Goal: Communication & Community: Connect with others

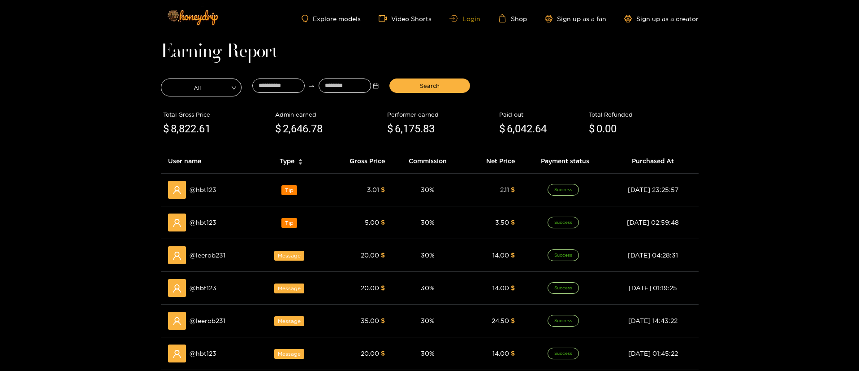
click at [465, 19] on link "Login" at bounding box center [465, 18] width 30 height 7
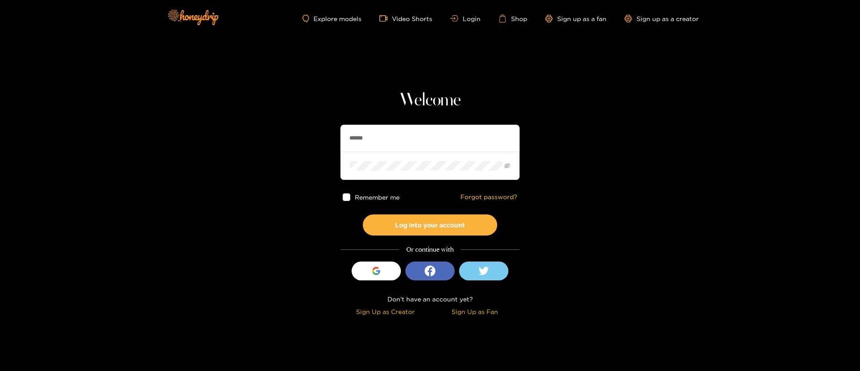
click at [377, 133] on input "******" at bounding box center [430, 138] width 179 height 27
type input "*********"
click at [420, 221] on button "Log into your account" at bounding box center [430, 224] width 134 height 21
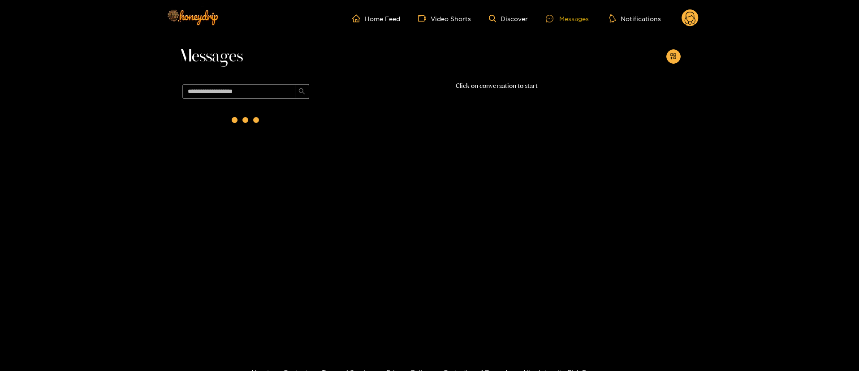
click at [560, 13] on div "Messages" at bounding box center [567, 18] width 43 height 10
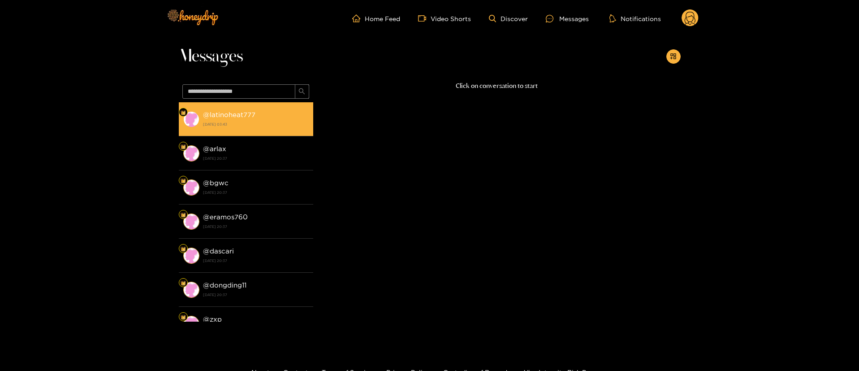
click at [242, 130] on li "@ latinoheat777 [DATE] 03:43" at bounding box center [246, 119] width 134 height 34
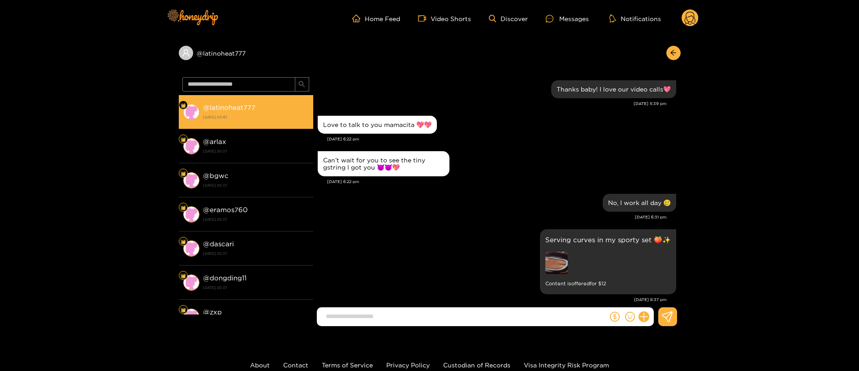
scroll to position [778, 0]
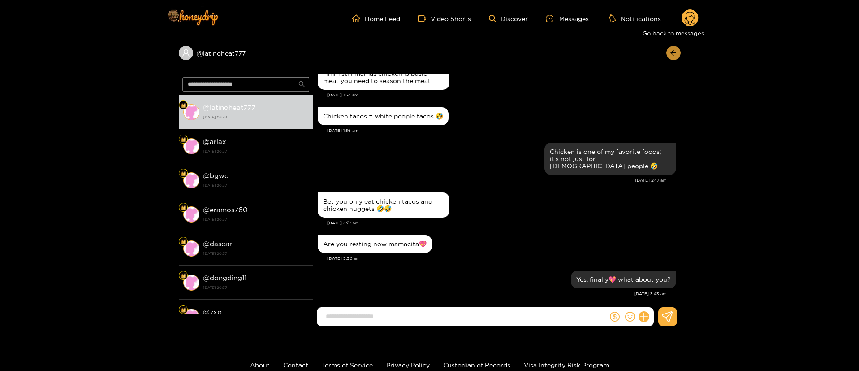
click at [671, 47] on button "button" at bounding box center [673, 53] width 14 height 14
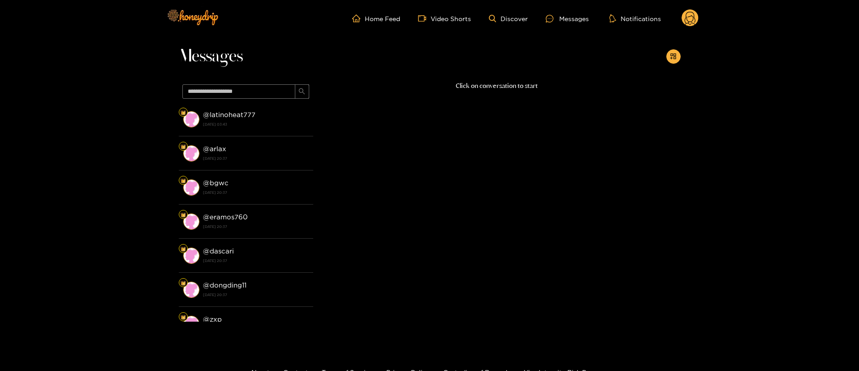
click at [685, 17] on circle at bounding box center [690, 17] width 17 height 17
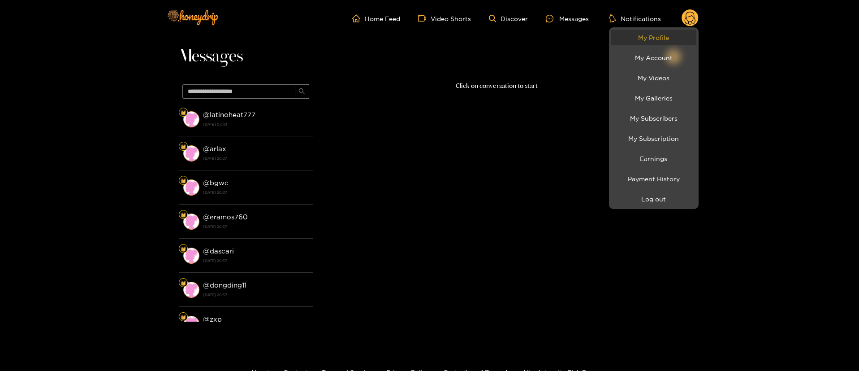
click at [657, 40] on link "My Profile" at bounding box center [653, 38] width 85 height 16
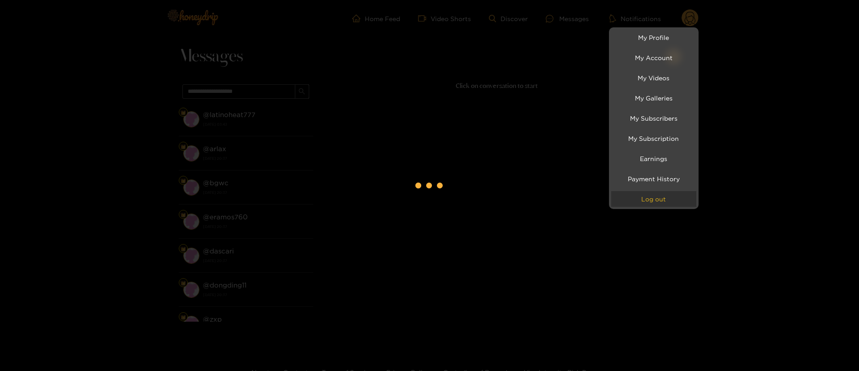
click at [654, 201] on button "Log out" at bounding box center [653, 199] width 85 height 16
